Goal: Task Accomplishment & Management: Complete application form

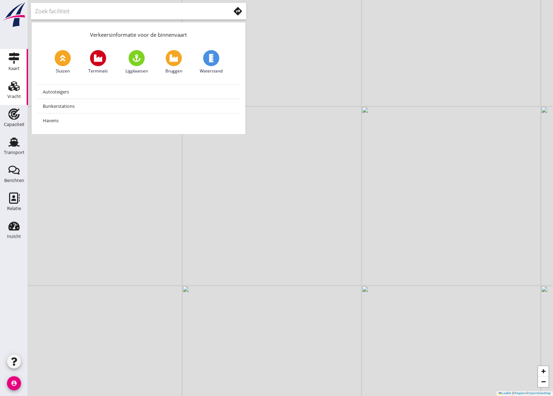
click at [16, 91] on icon "Vracht" at bounding box center [13, 86] width 11 height 11
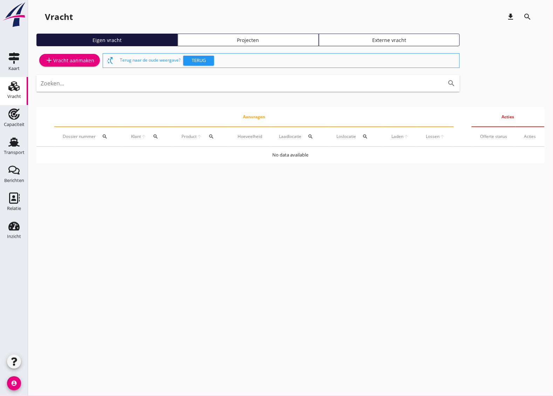
click at [81, 57] on div "add Vracht aanmaken" at bounding box center [69, 60] width 49 height 8
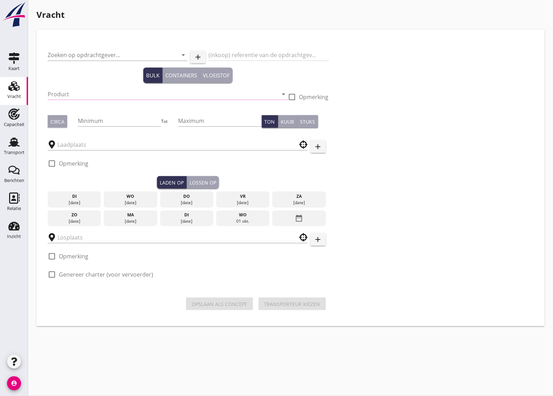
click at [86, 93] on input "Product" at bounding box center [163, 94] width 231 height 11
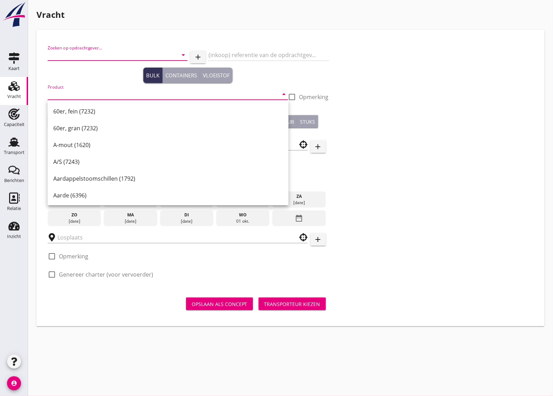
click at [88, 55] on input "Zoeken op opdrachtgever..." at bounding box center [108, 54] width 120 height 11
